Goal: Task Accomplishment & Management: Manage account settings

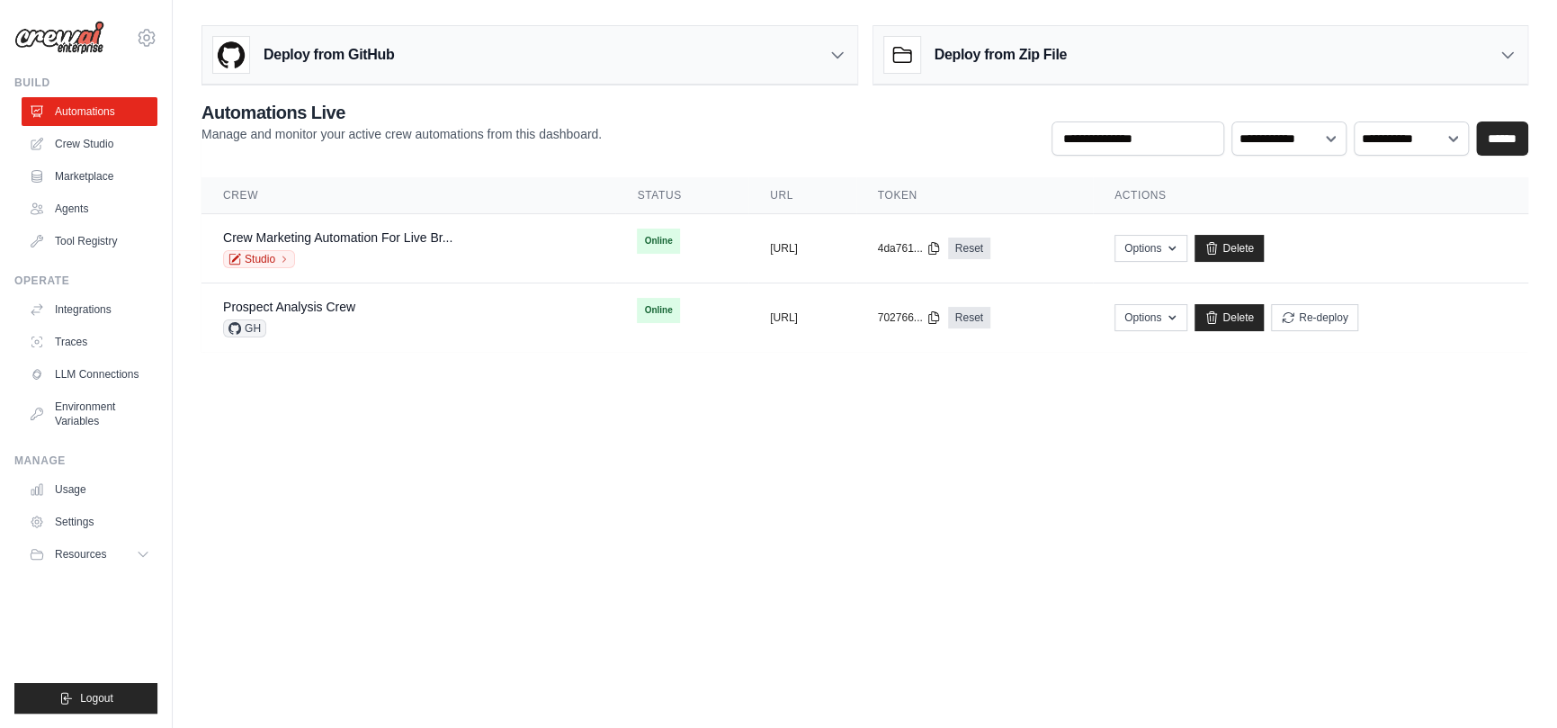
click at [161, 33] on div "[EMAIL_ADDRESS][DOMAIN_NAME] Settings Build Automations Crew Studio Marketplace" at bounding box center [86, 364] width 173 height 728
click at [153, 33] on icon at bounding box center [147, 38] width 22 height 22
click at [103, 119] on link "Settings" at bounding box center [146, 121] width 158 height 32
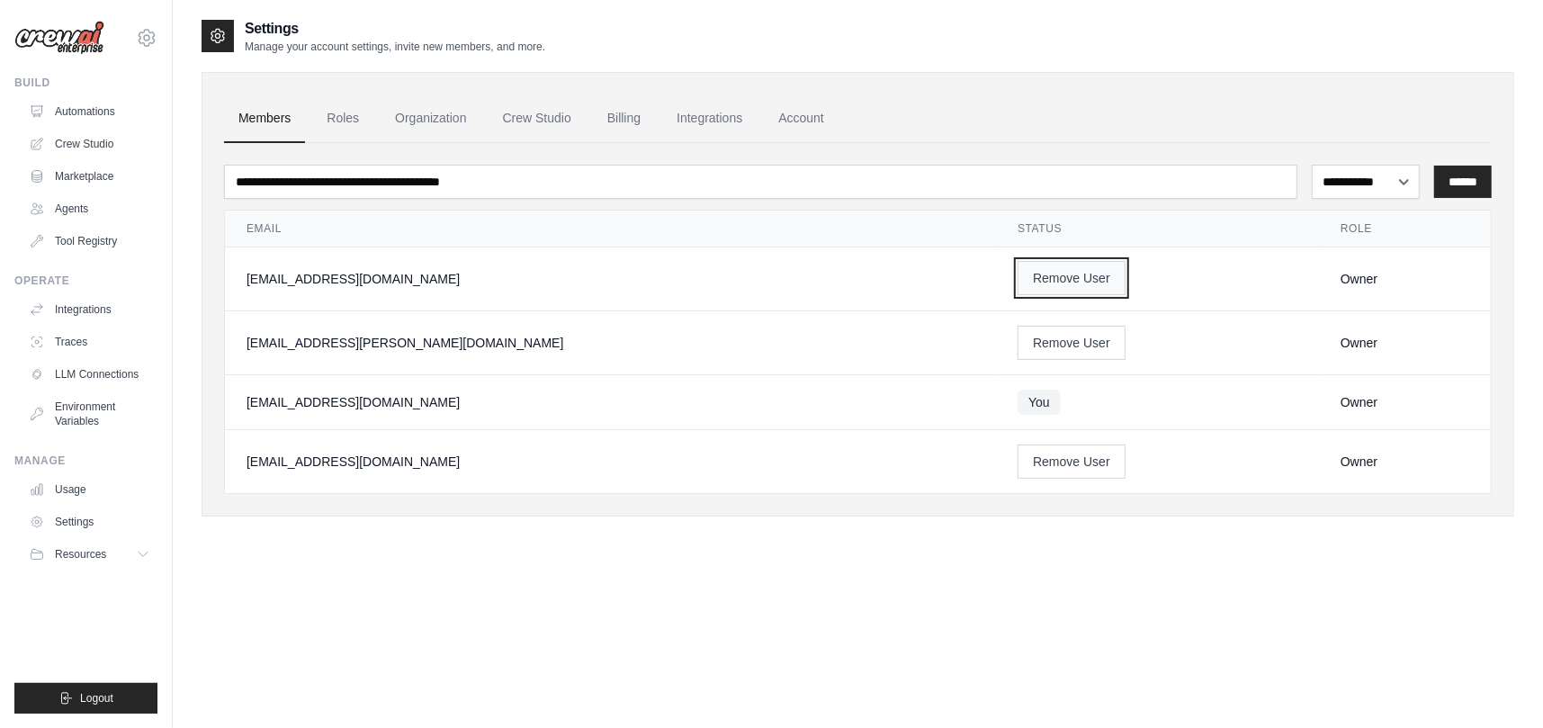
click at [1018, 271] on button "Remove User" at bounding box center [1072, 278] width 108 height 34
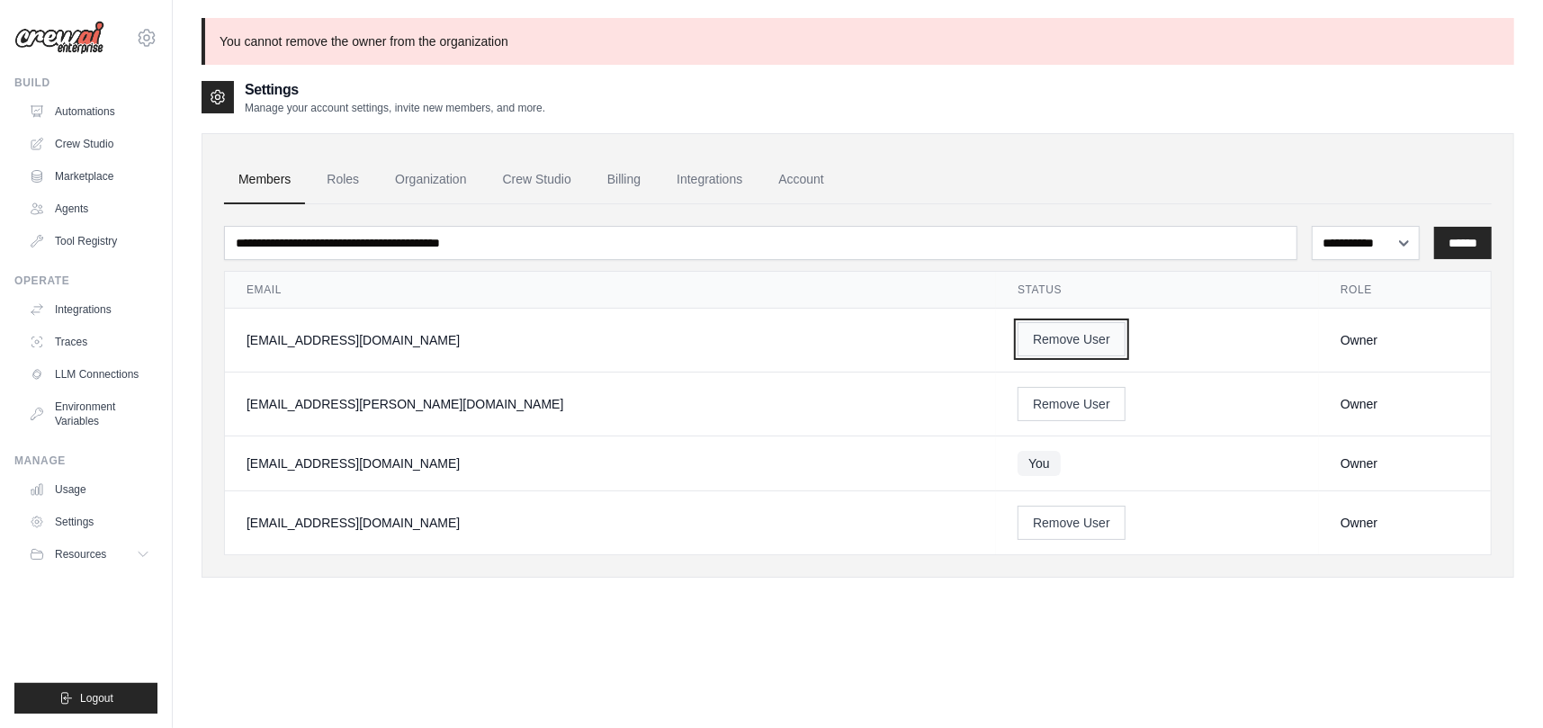
click at [1018, 336] on button "Remove User" at bounding box center [1072, 339] width 108 height 34
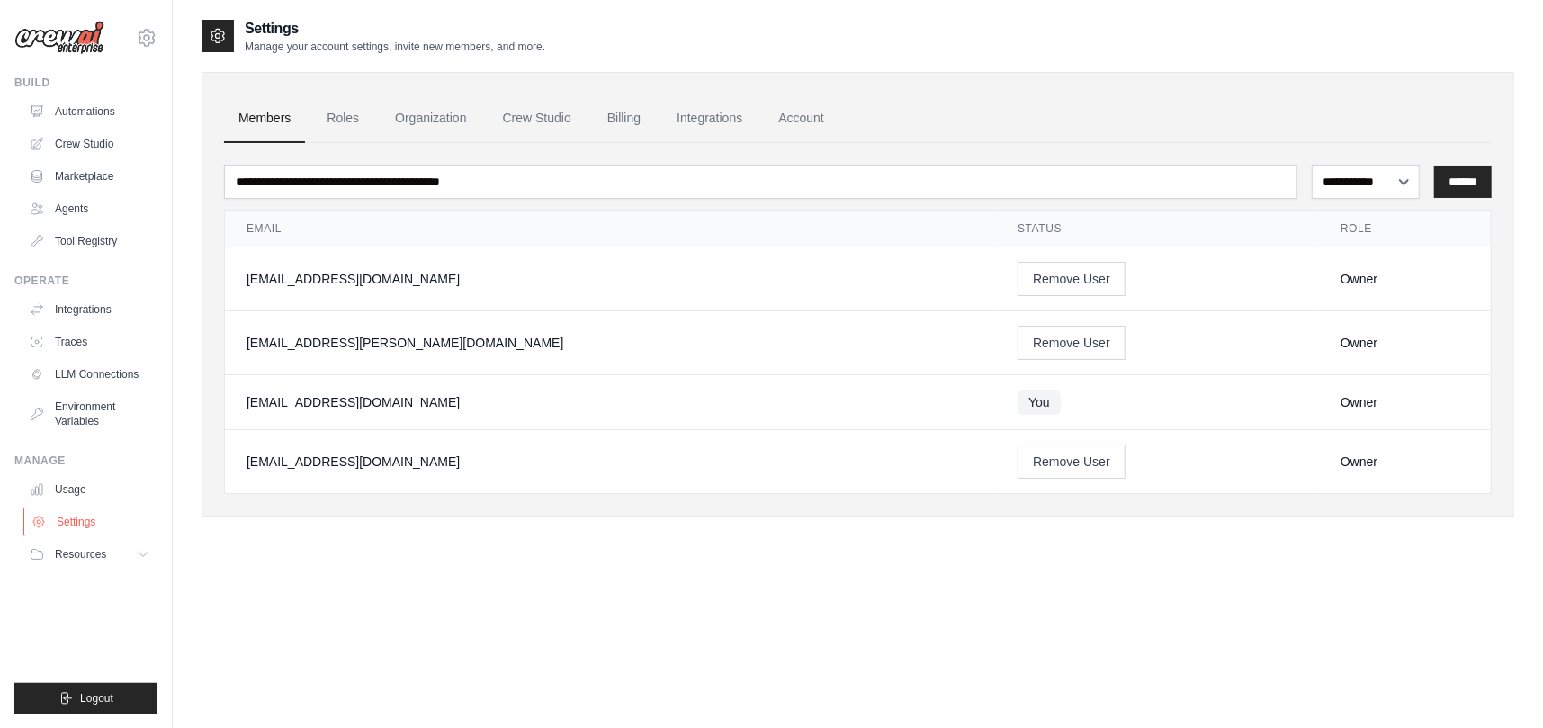
click at [70, 521] on link "Settings" at bounding box center [91, 521] width 136 height 29
